Goal: Task Accomplishment & Management: Use online tool/utility

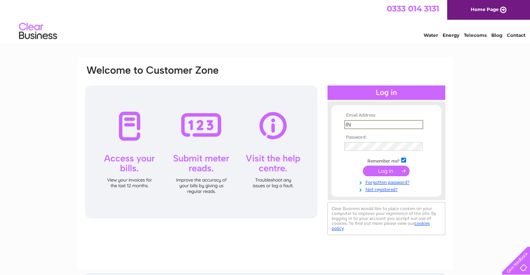
type input "I"
type input "[EMAIL_ADDRESS][DOMAIN_NAME]"
click at [377, 171] on input "submit" at bounding box center [386, 170] width 47 height 11
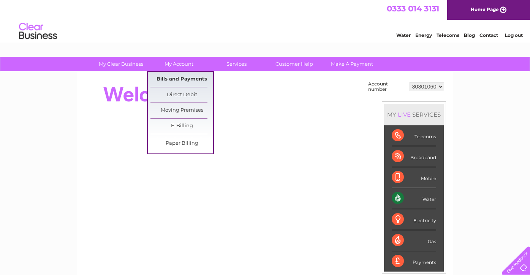
click at [175, 78] on link "Bills and Payments" at bounding box center [181, 79] width 63 height 15
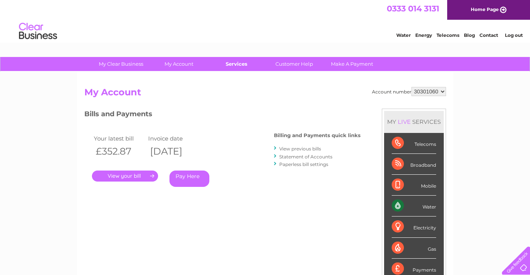
click at [234, 65] on link "Services" at bounding box center [236, 64] width 63 height 14
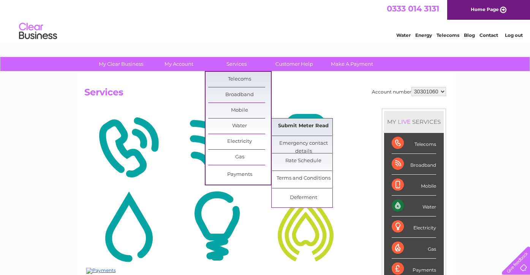
click at [284, 125] on link "Submit Meter Read" at bounding box center [303, 125] width 63 height 15
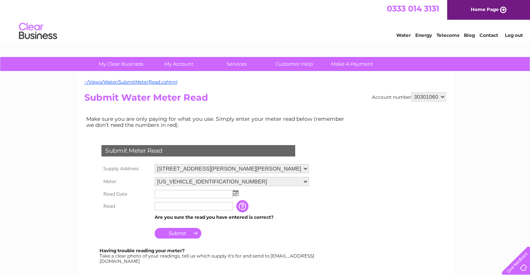
click at [163, 192] on input "text" at bounding box center [193, 194] width 78 height 8
click at [237, 192] on img at bounding box center [236, 193] width 6 height 6
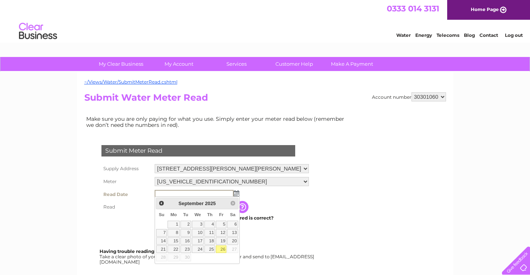
click at [223, 248] on link "26" at bounding box center [221, 249] width 11 height 8
type input "2025/09/26"
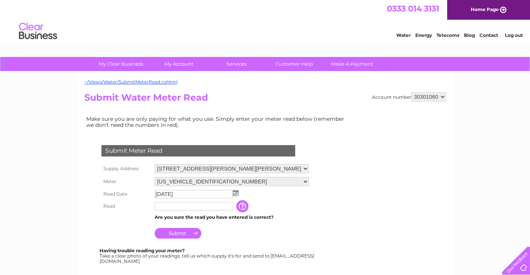
click at [175, 206] on input "text" at bounding box center [193, 206] width 78 height 8
type input "4995"
click at [175, 232] on input "Submit" at bounding box center [177, 234] width 47 height 11
